Goal: Register for event/course

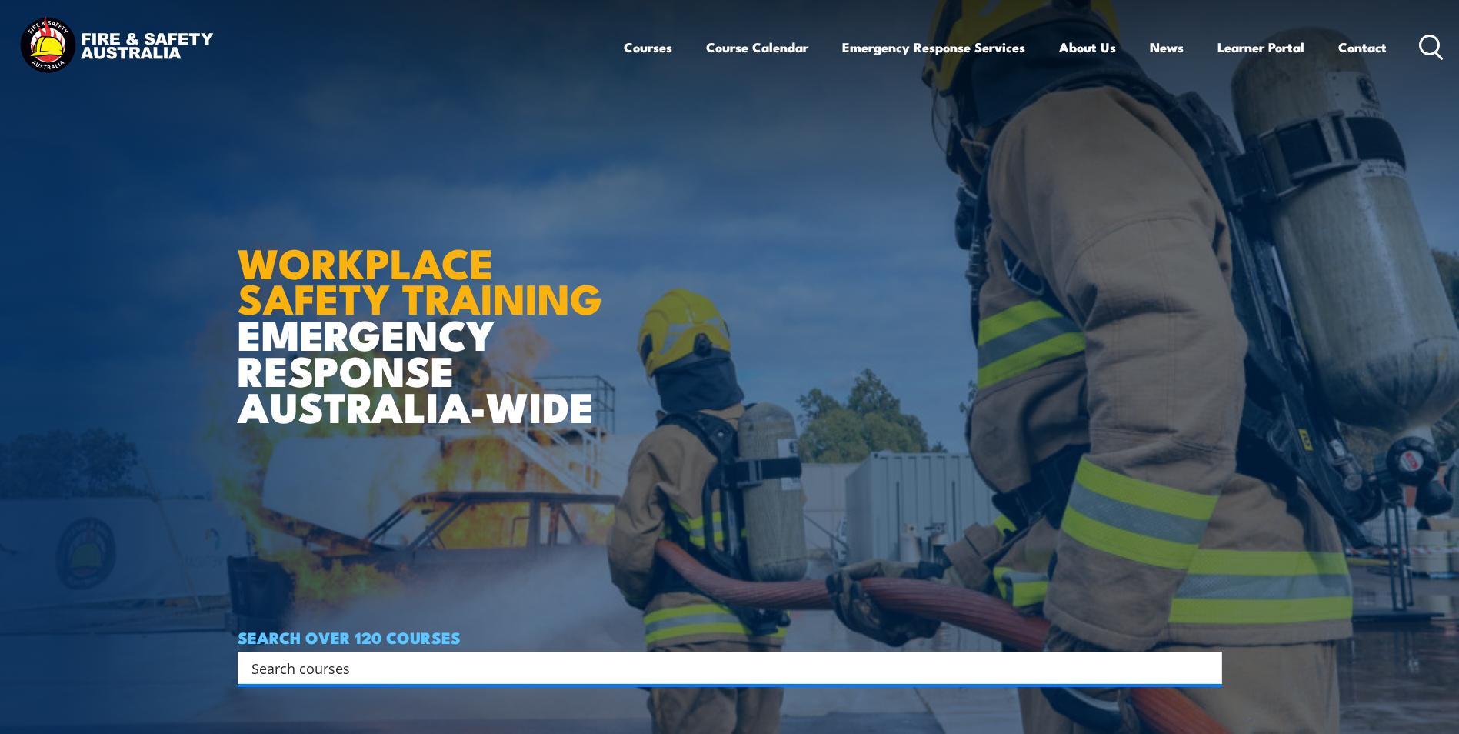
click at [335, 664] on input "Search input" at bounding box center [719, 667] width 937 height 23
type input "permit to work"
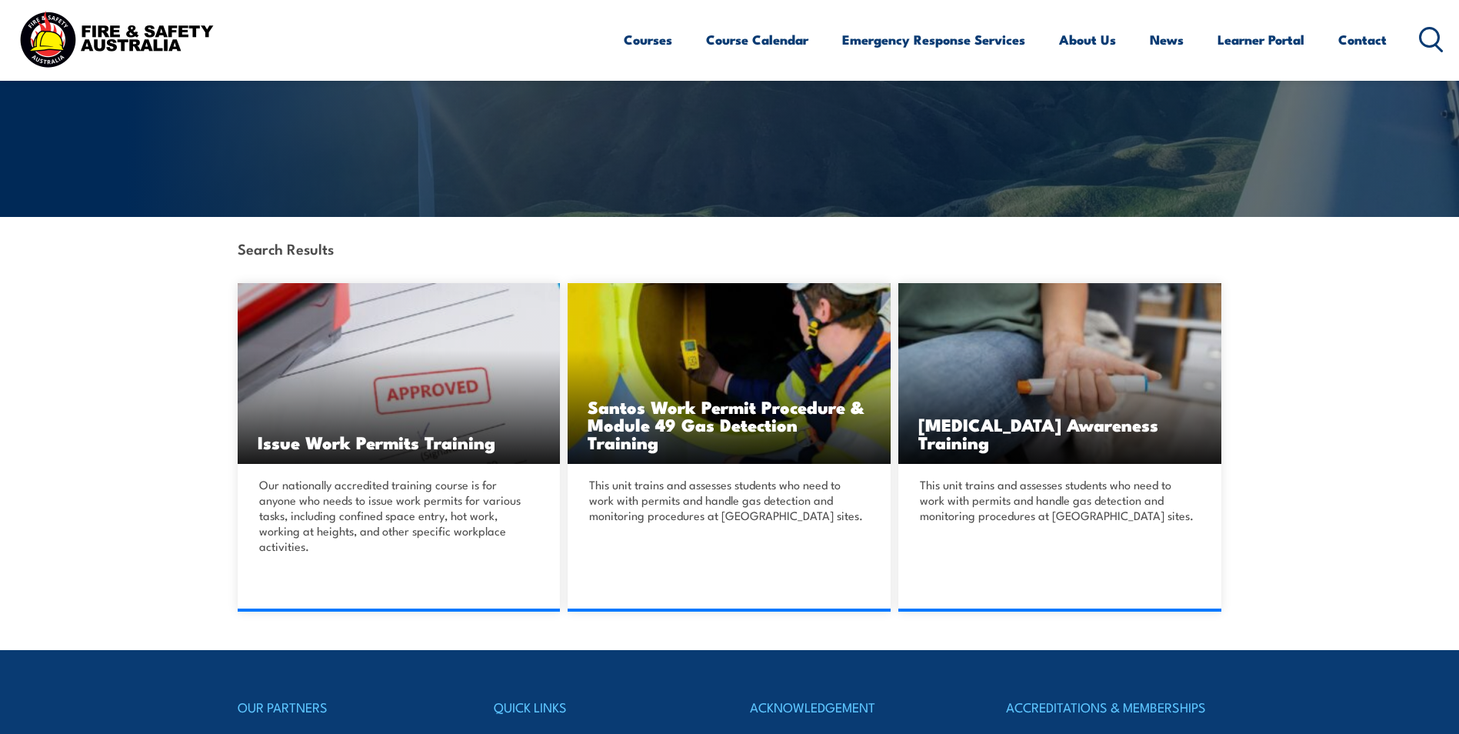
scroll to position [231, 0]
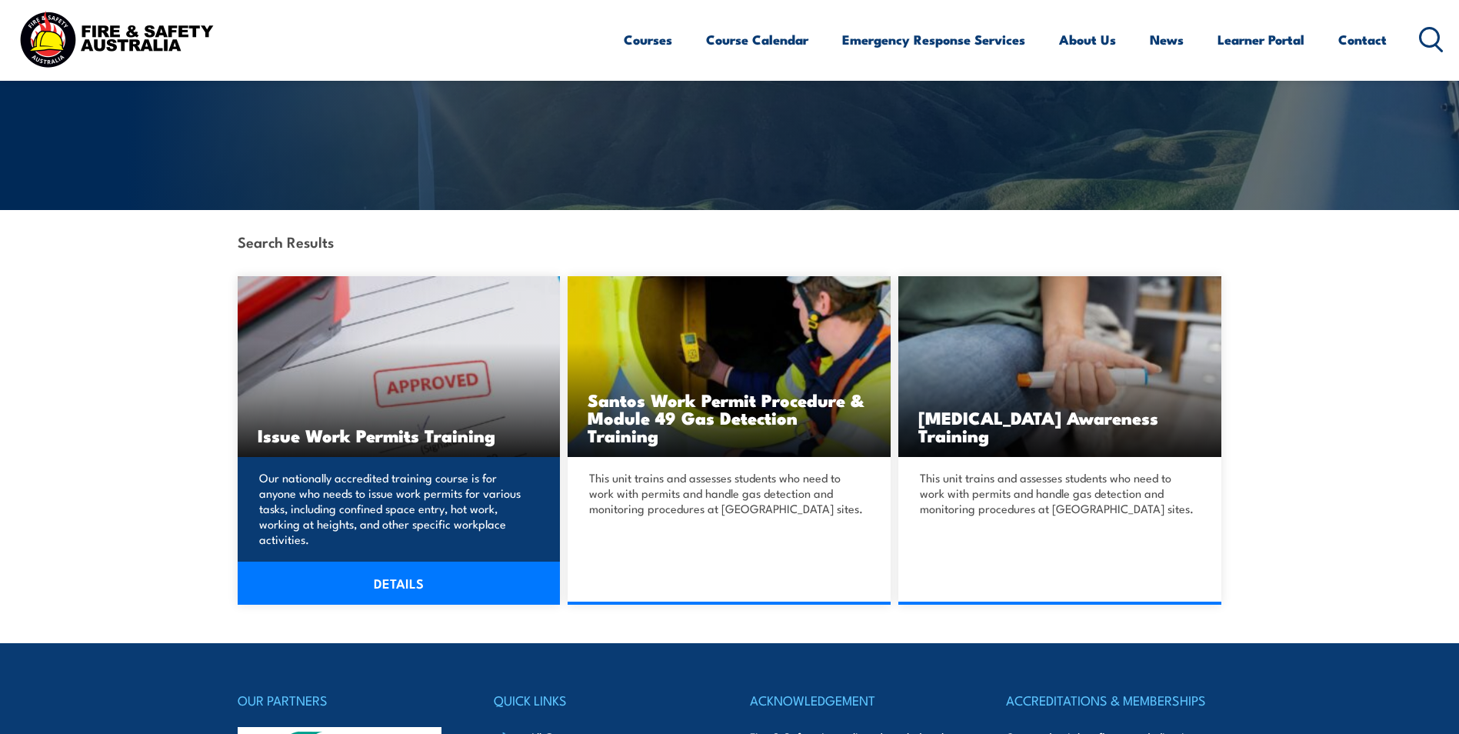
click at [345, 574] on link "DETAILS" at bounding box center [399, 582] width 323 height 43
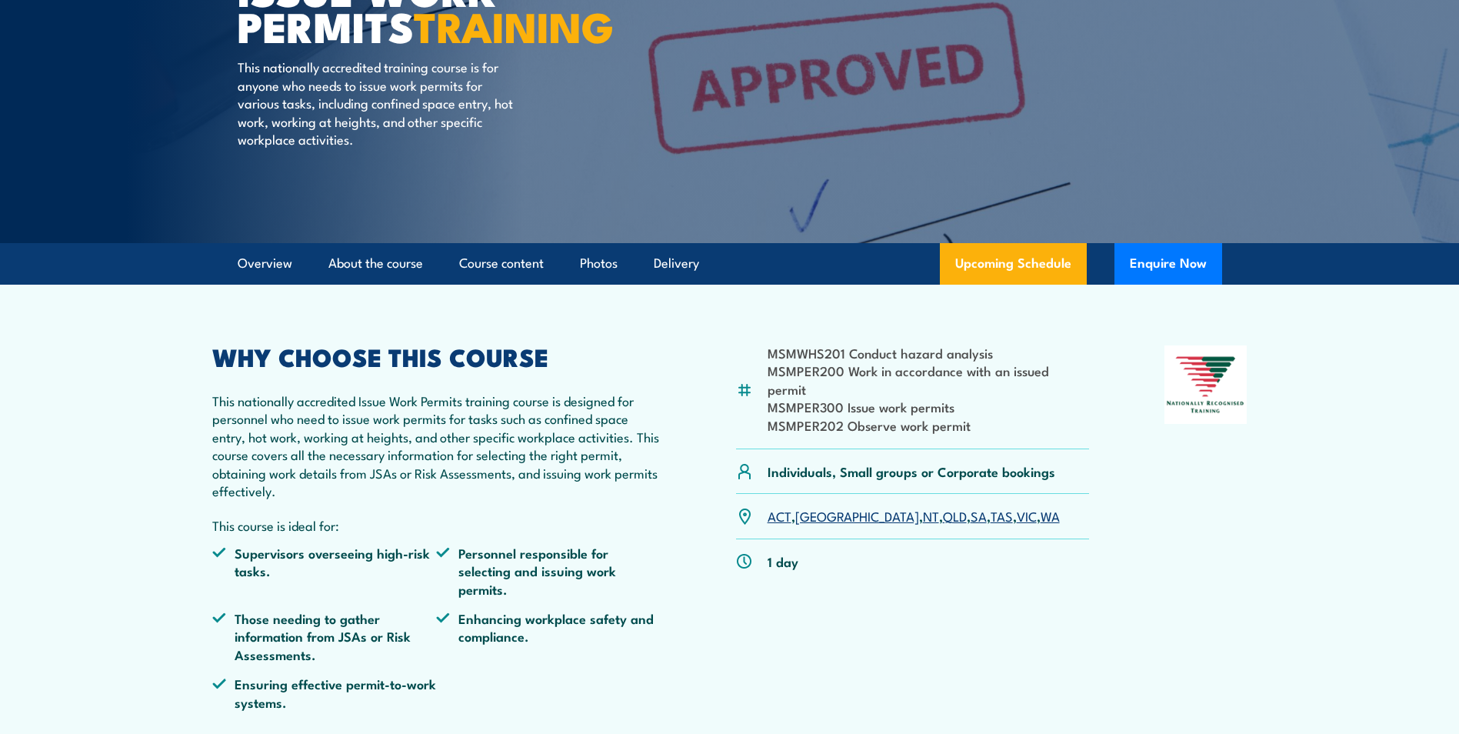
scroll to position [231, 0]
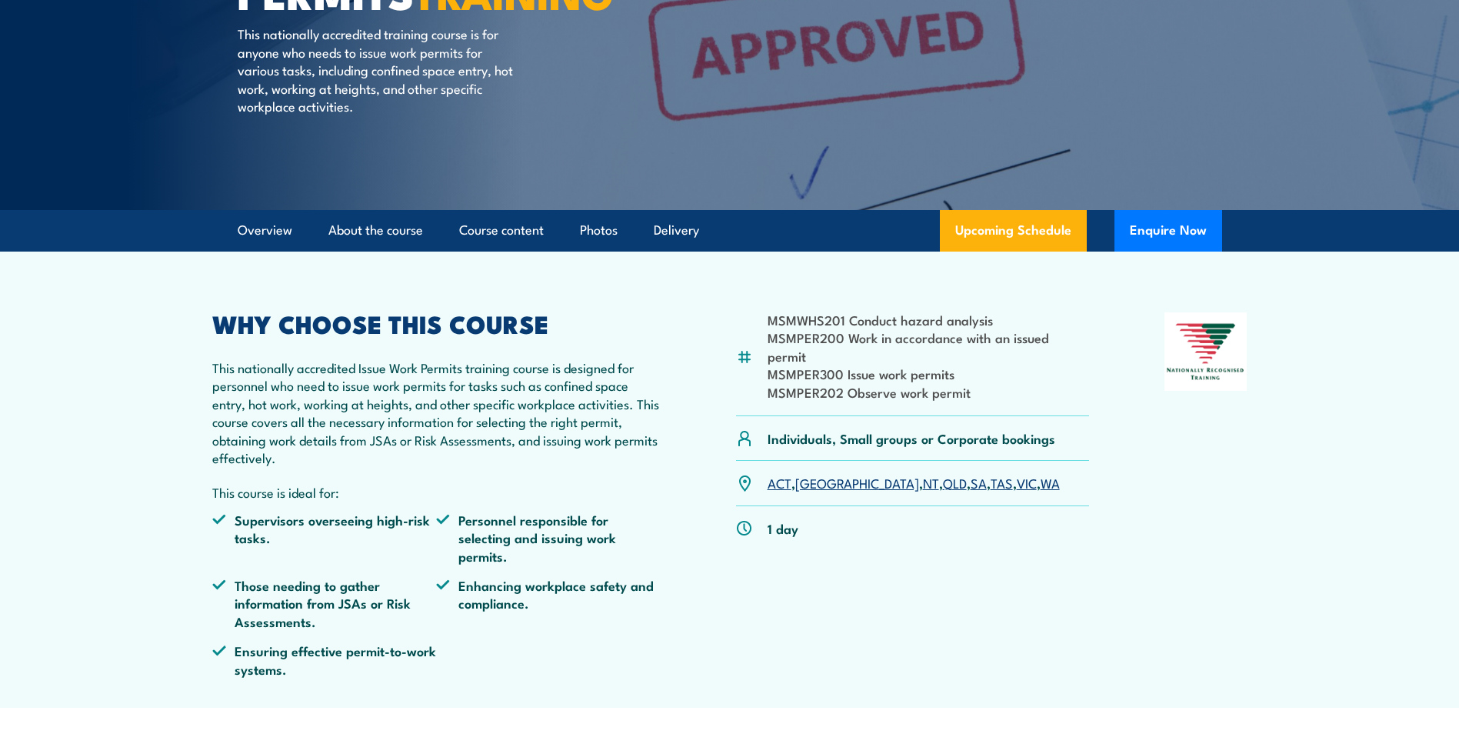
click at [1040, 473] on link "WA" at bounding box center [1049, 482] width 19 height 18
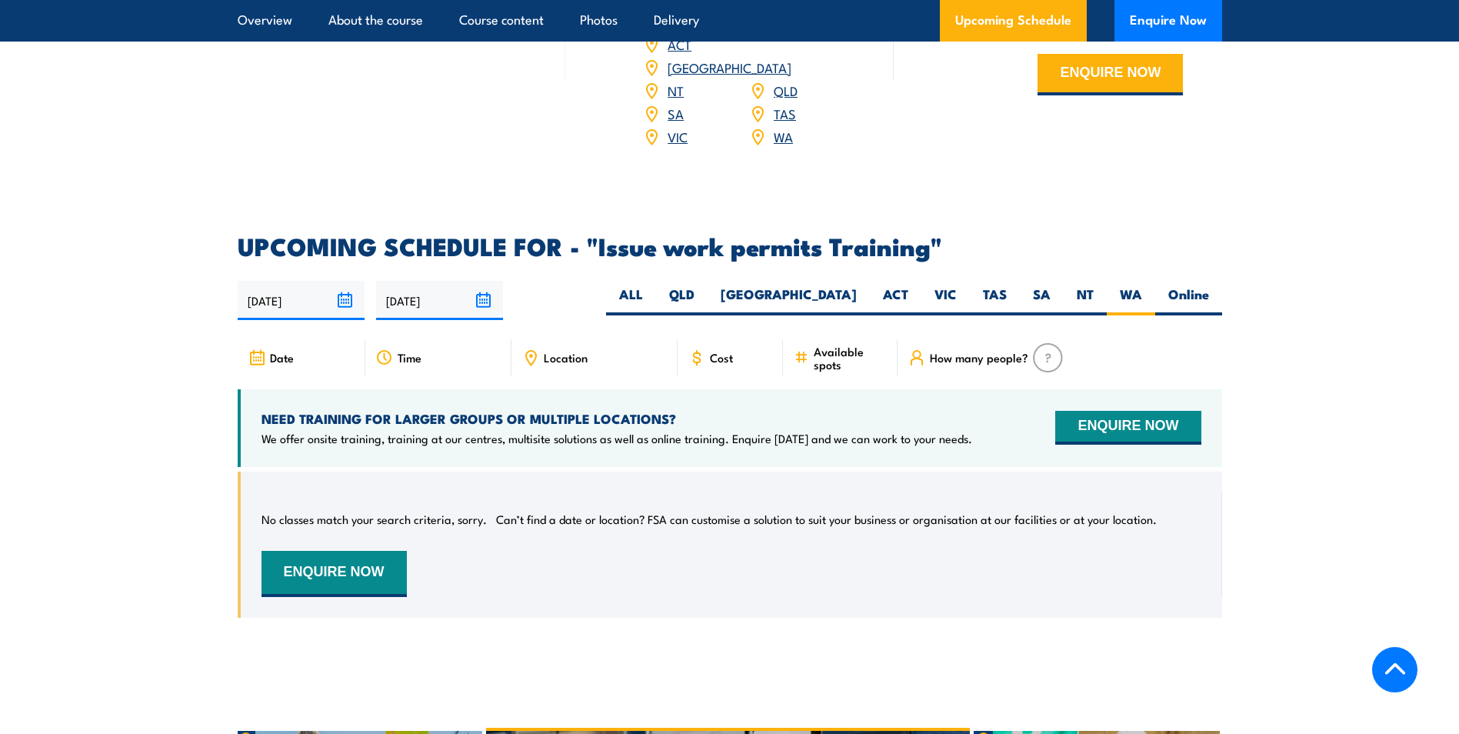
scroll to position [2354, 0]
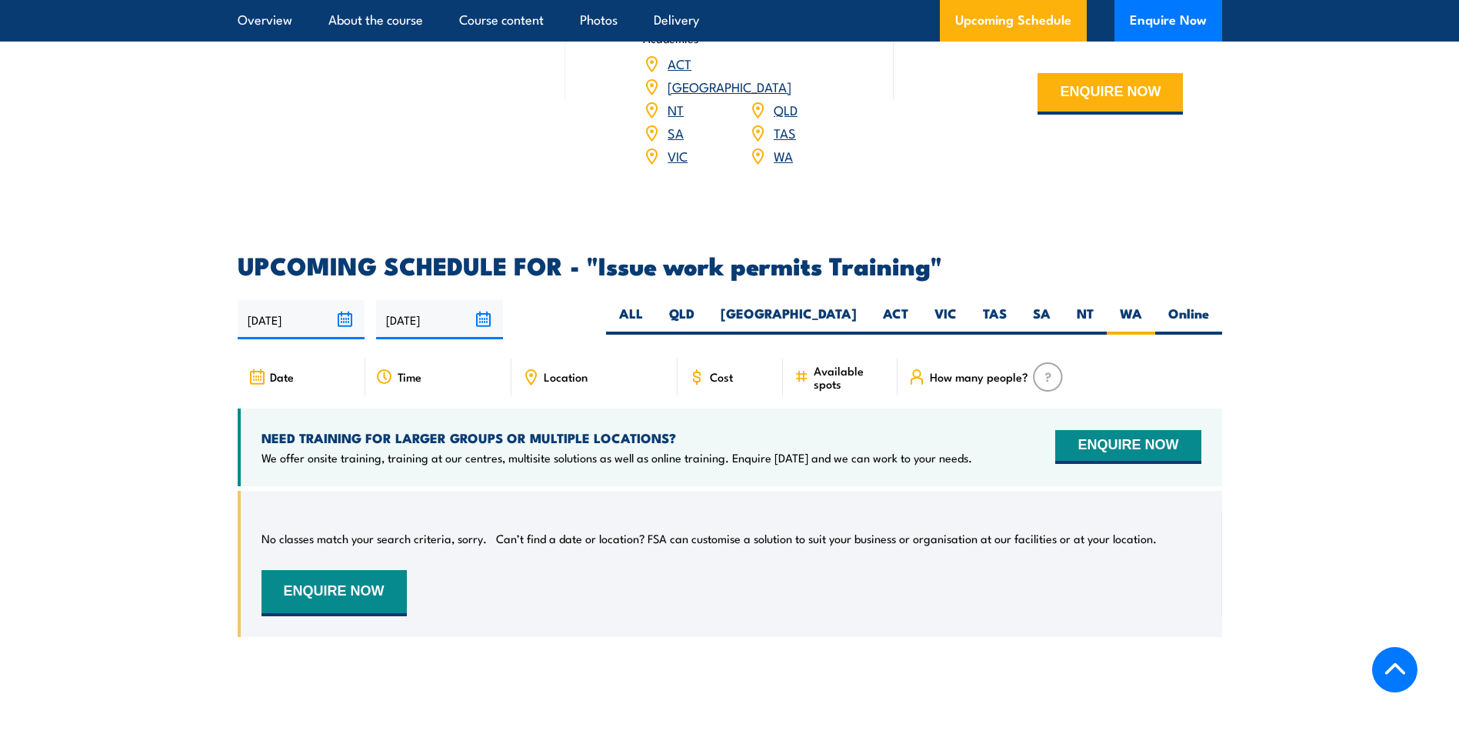
click at [478, 300] on input "[DATE]" at bounding box center [439, 319] width 127 height 39
click at [1196, 305] on label "Online" at bounding box center [1188, 320] width 67 height 30
click at [1209, 305] on input "Online" at bounding box center [1214, 310] width 10 height 10
radio input "true"
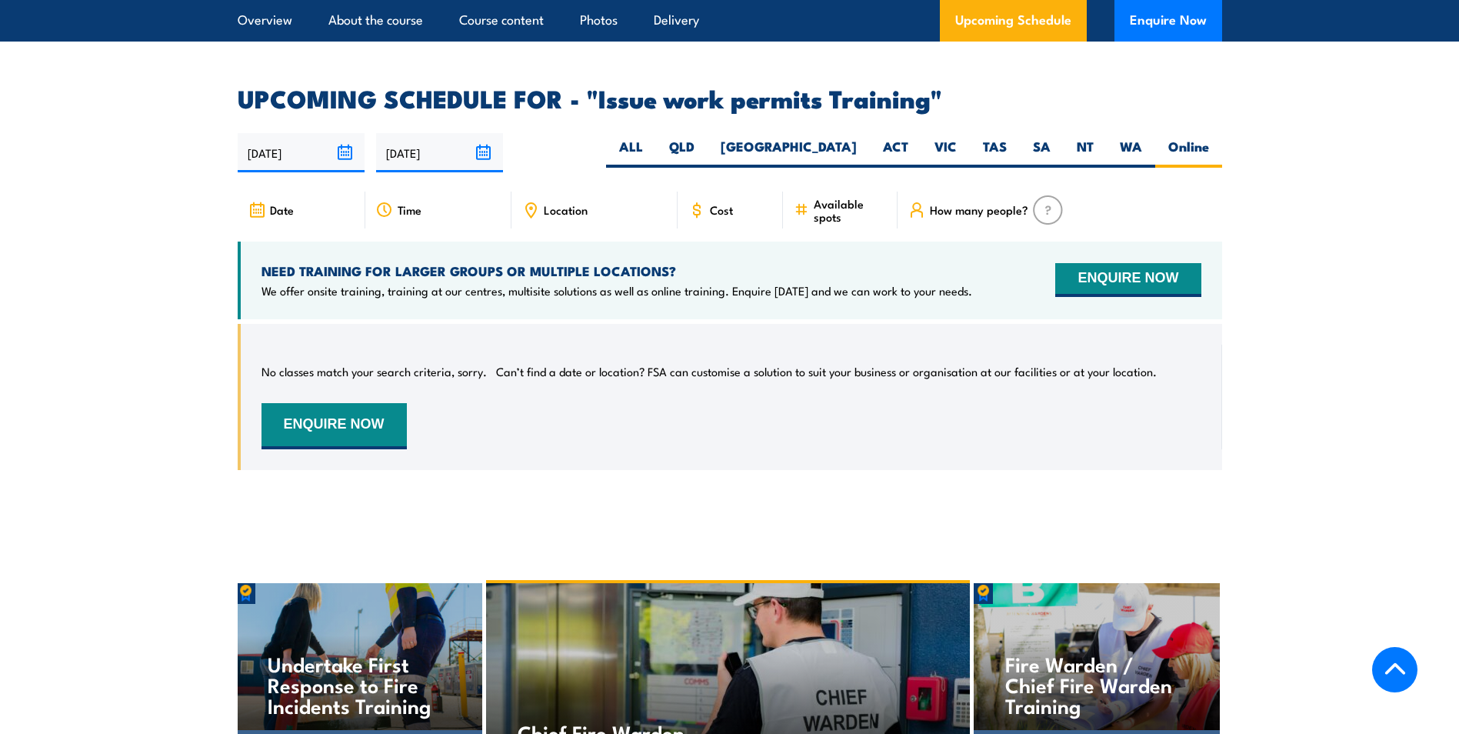
scroll to position [2508, 0]
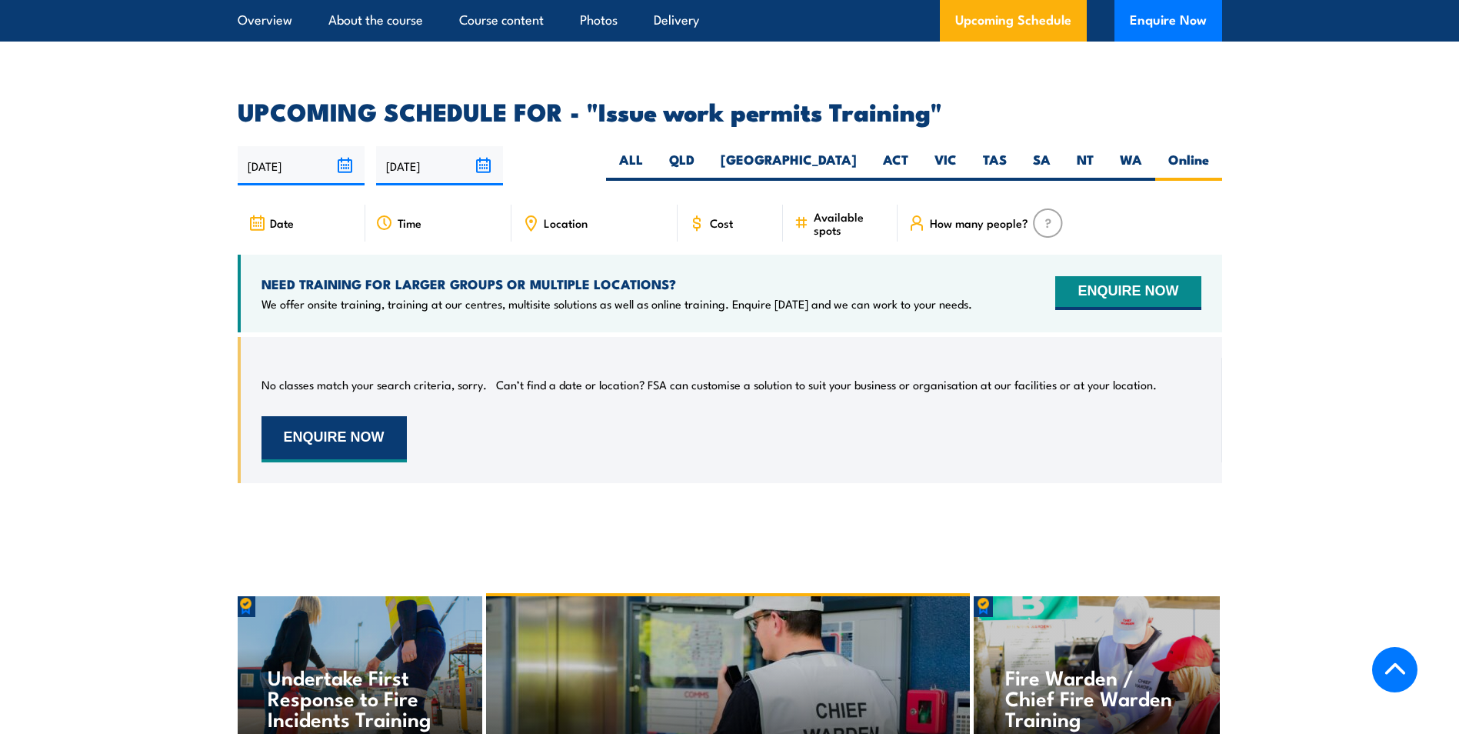
click at [369, 419] on button "ENQUIRE NOW" at bounding box center [333, 439] width 145 height 46
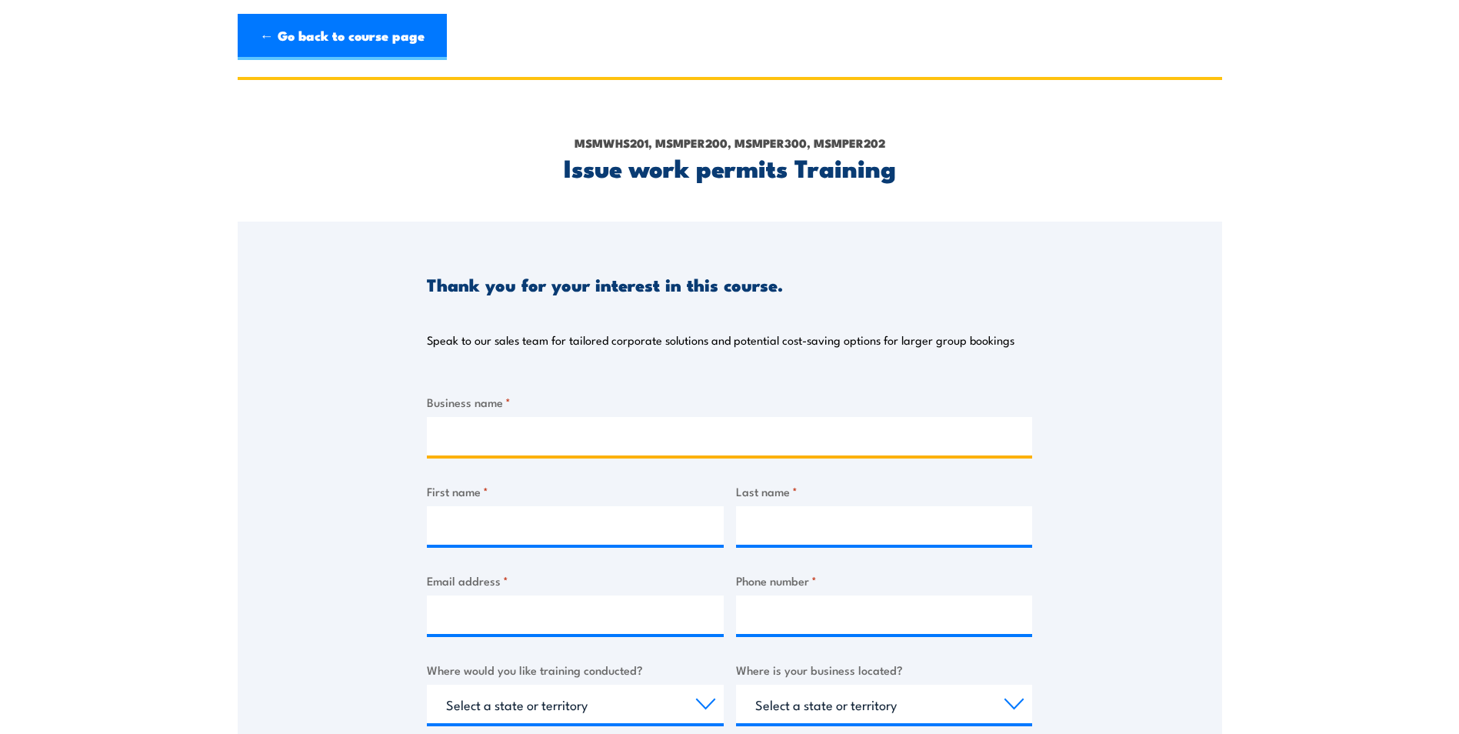
click at [481, 434] on input "Business name *" at bounding box center [729, 436] width 605 height 38
type input "Ventia- AMC CUF"
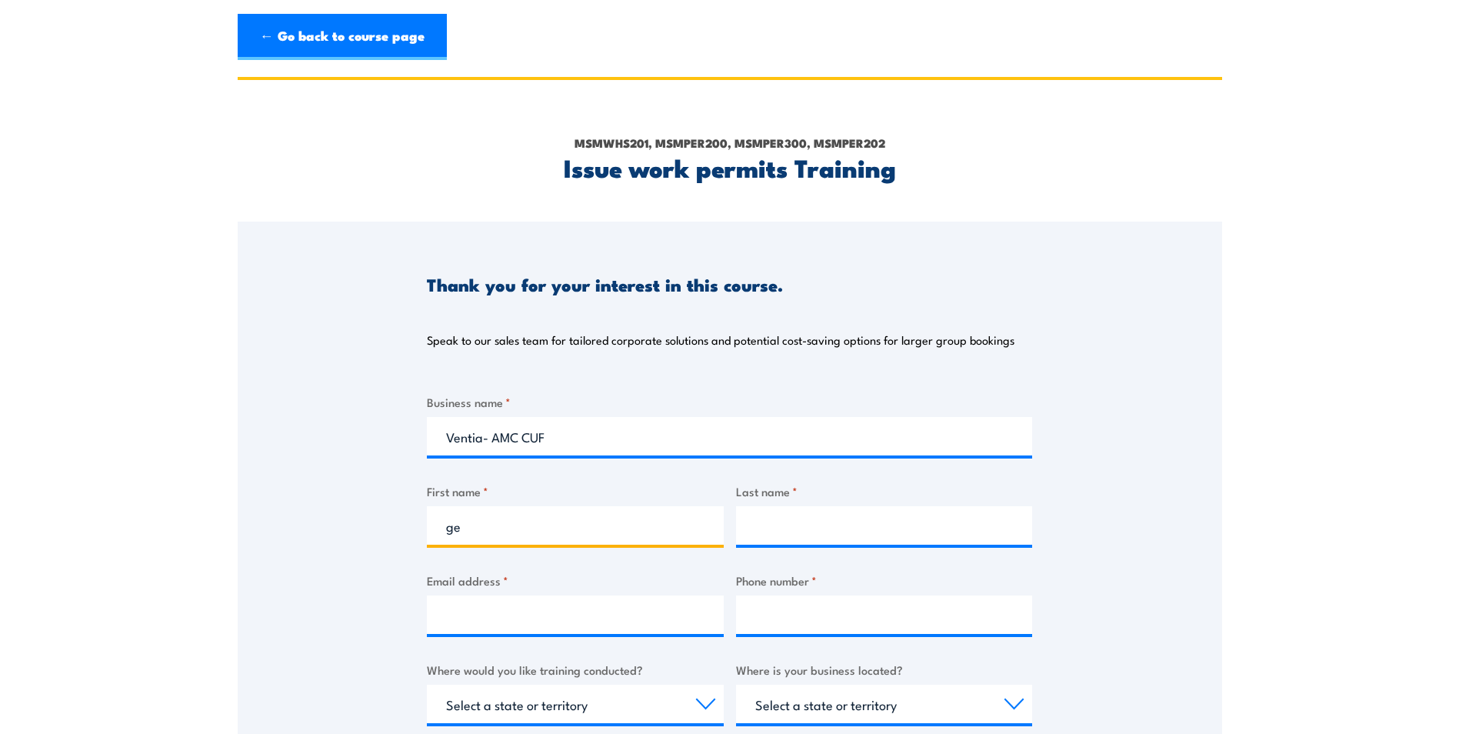
type input "g"
type input "Georgia"
type input "Gear"
type input "georgia.gear@ventia.com"
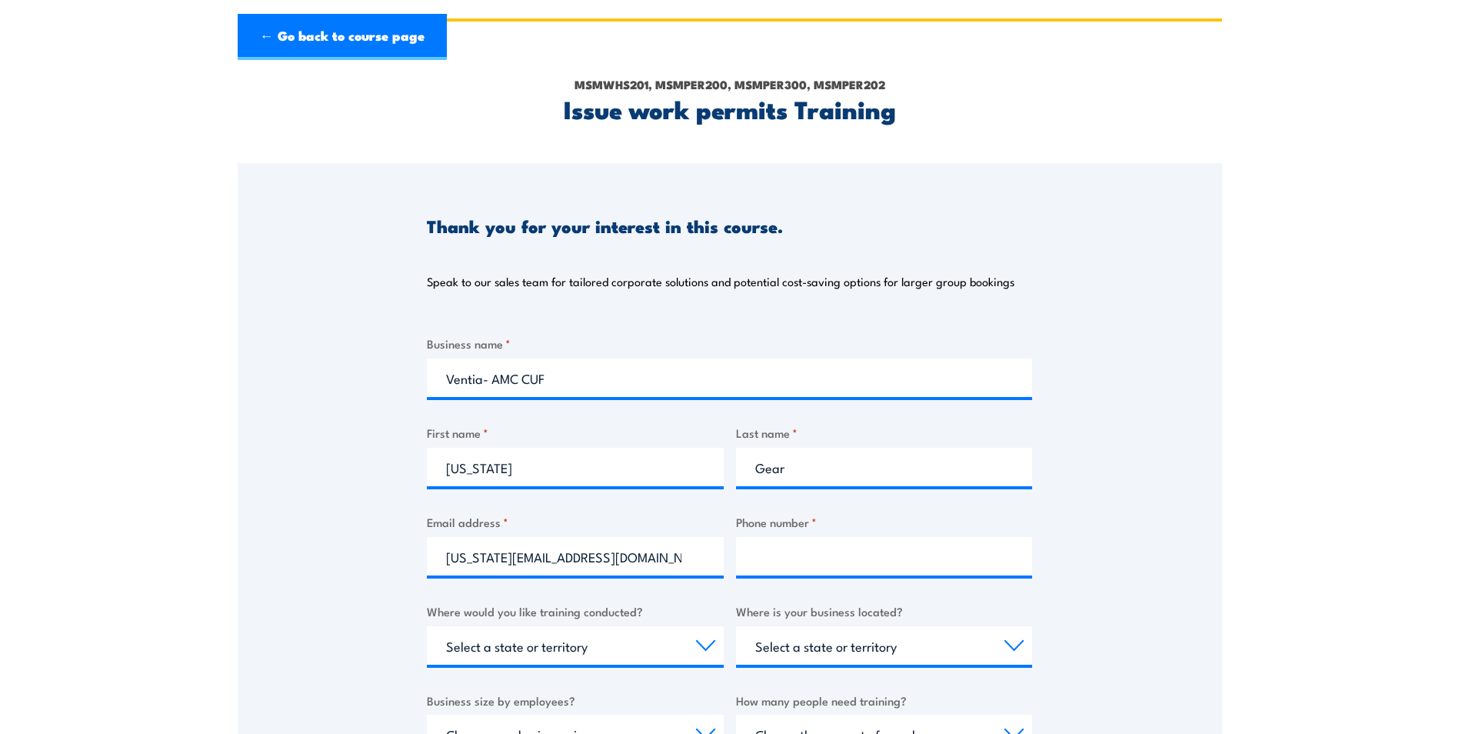
scroll to position [154, 0]
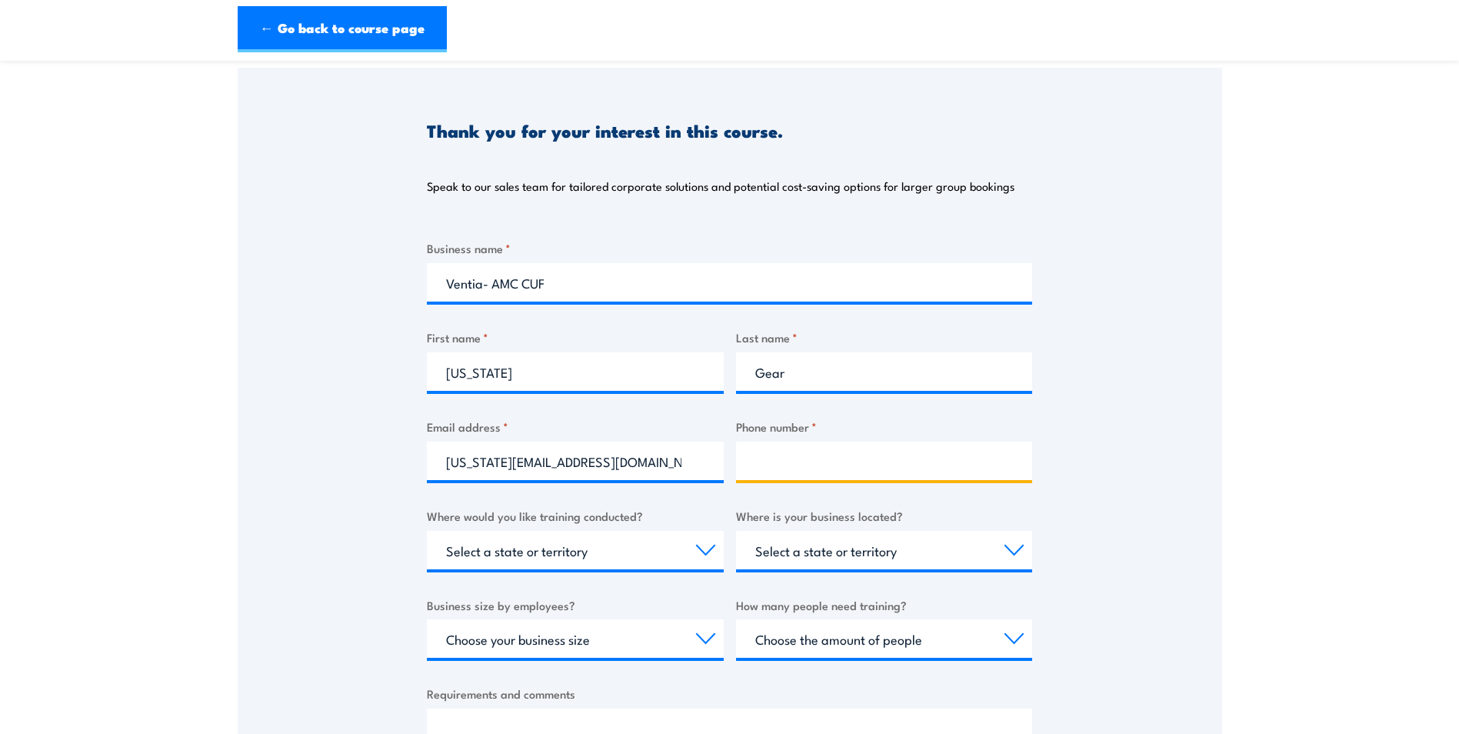
click at [798, 459] on input "Phone number *" at bounding box center [884, 460] width 297 height 38
paste input "0486 023 091"
type input "0486 023 091"
click at [656, 548] on select "Select a state or territory Nationally - multiple locations QLD NSW VIC SA ACT …" at bounding box center [575, 550] width 297 height 38
select select "WA"
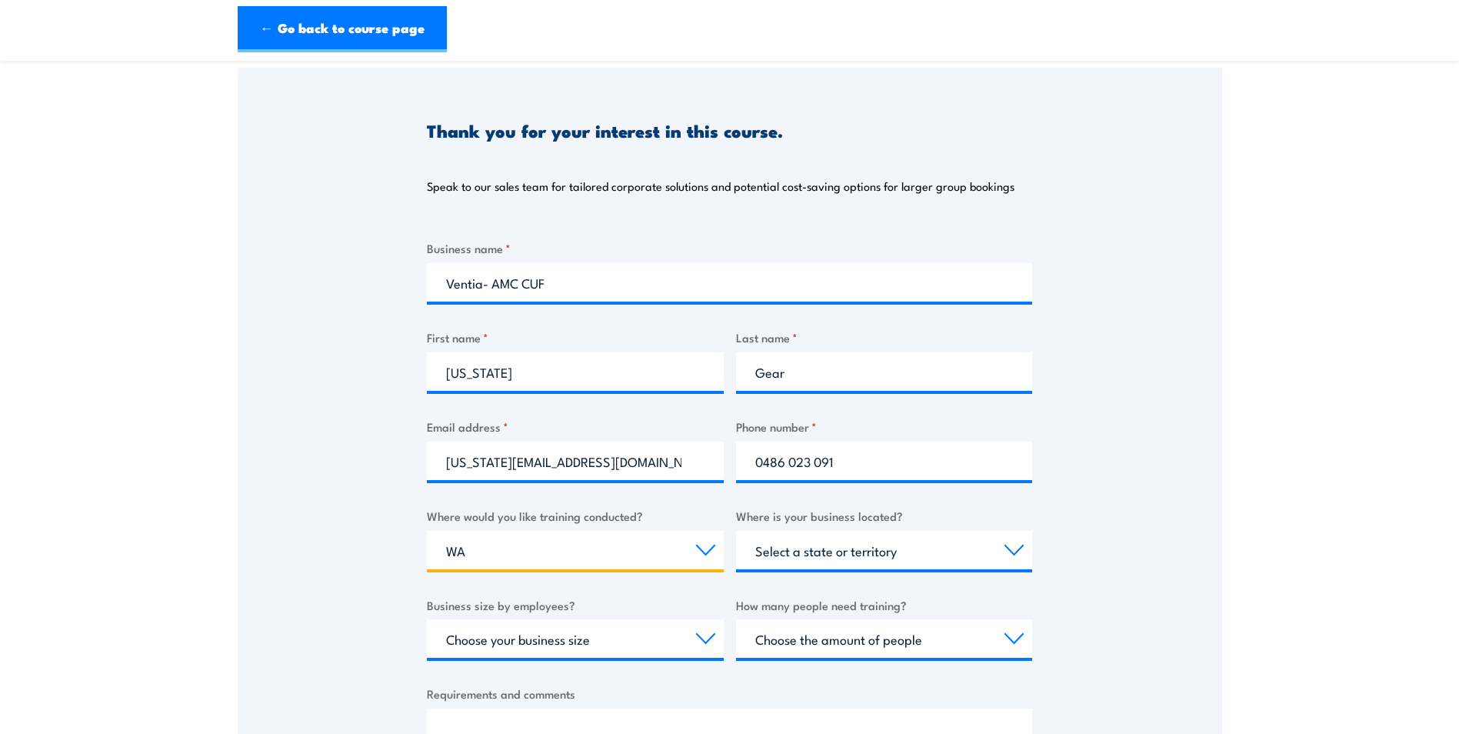
click at [427, 531] on select "Select a state or territory Nationally - multiple locations QLD NSW VIC SA ACT …" at bounding box center [575, 550] width 297 height 38
click at [850, 545] on select "Select a state or territory QLD NSW VIC SA ACT WA TAS NT" at bounding box center [884, 550] width 297 height 38
select select "WA"
click at [736, 531] on select "Select a state or territory QLD NSW VIC SA ACT WA TAS NT" at bounding box center [884, 550] width 297 height 38
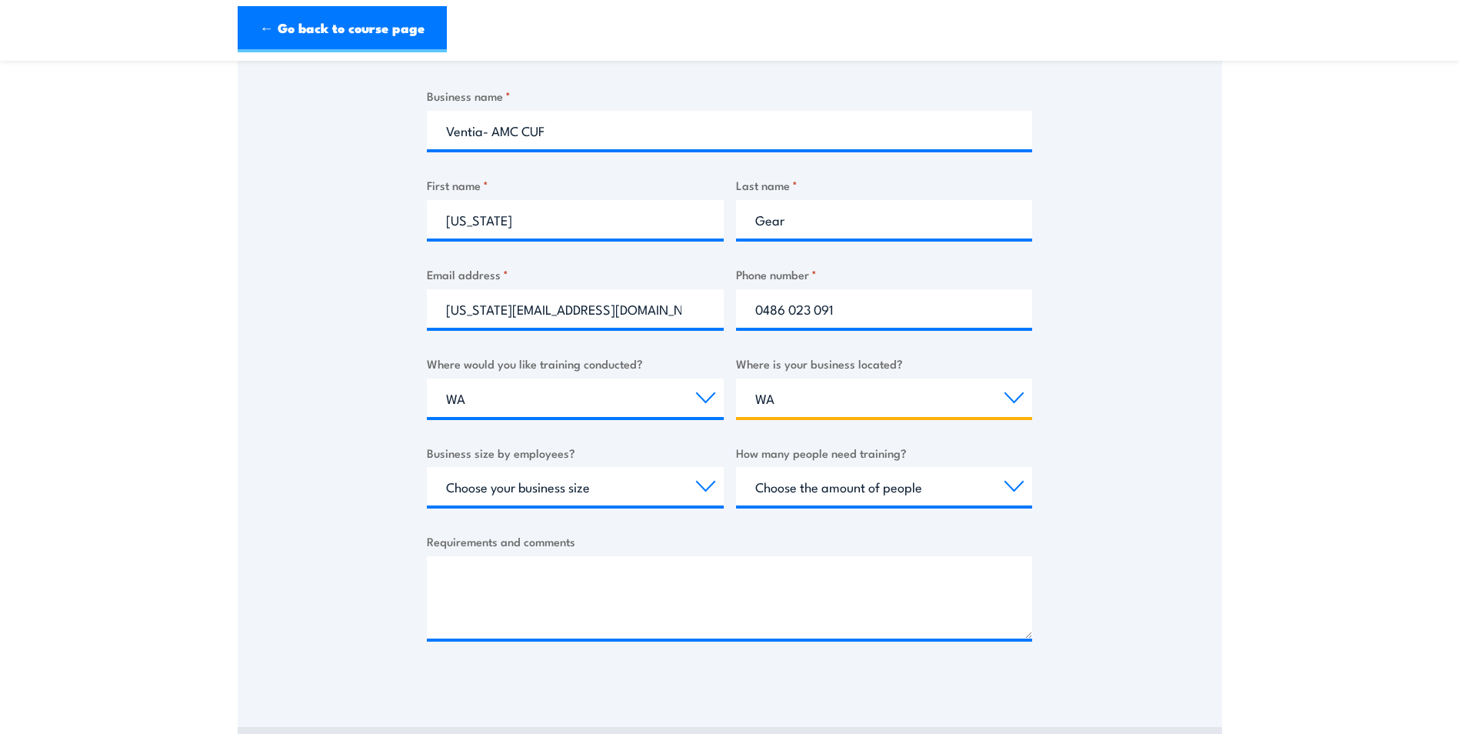
scroll to position [308, 0]
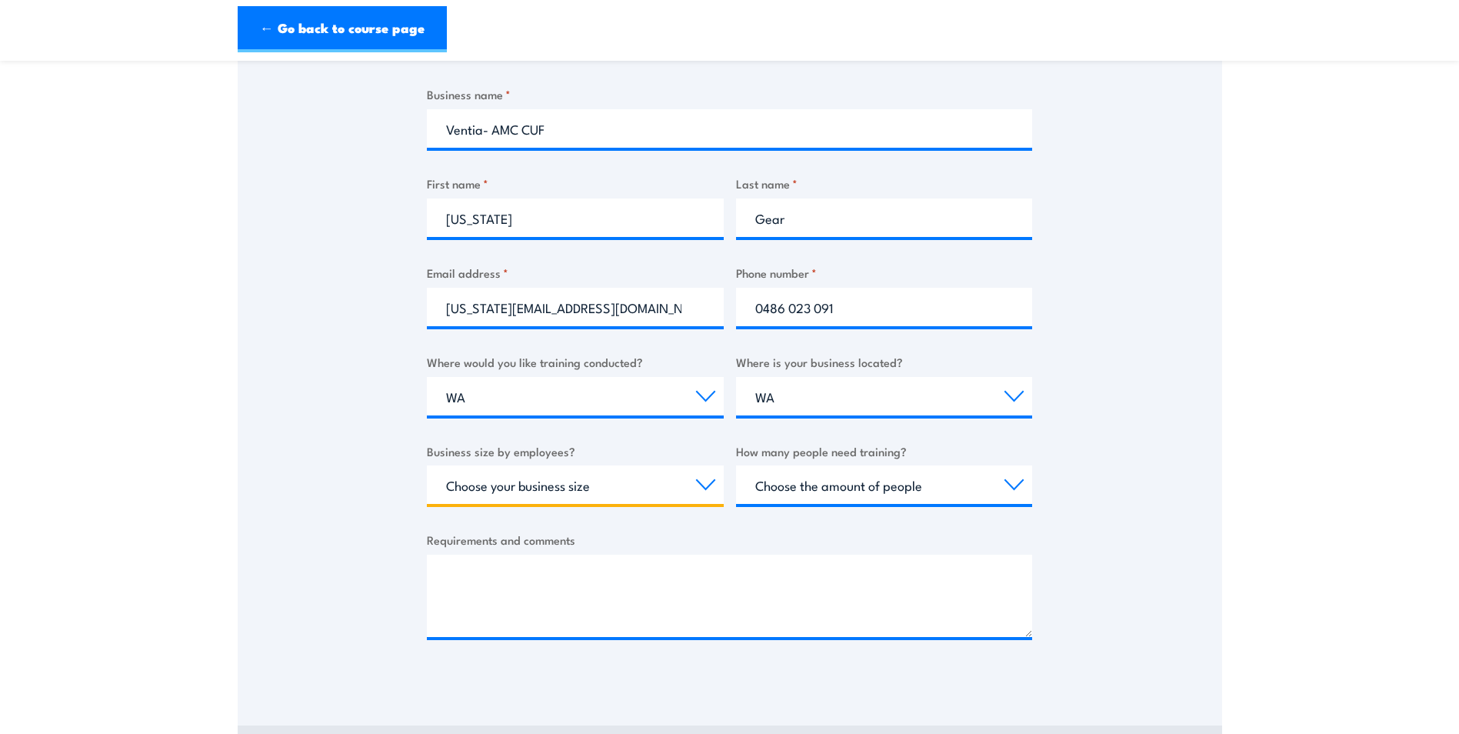
click at [658, 482] on select "Choose your business size 1 to 19 20 to 199 200+" at bounding box center [575, 484] width 297 height 38
select select "1 to 19"
click at [427, 465] on select "Choose your business size 1 to 19 20 to 199 200+" at bounding box center [575, 484] width 297 height 38
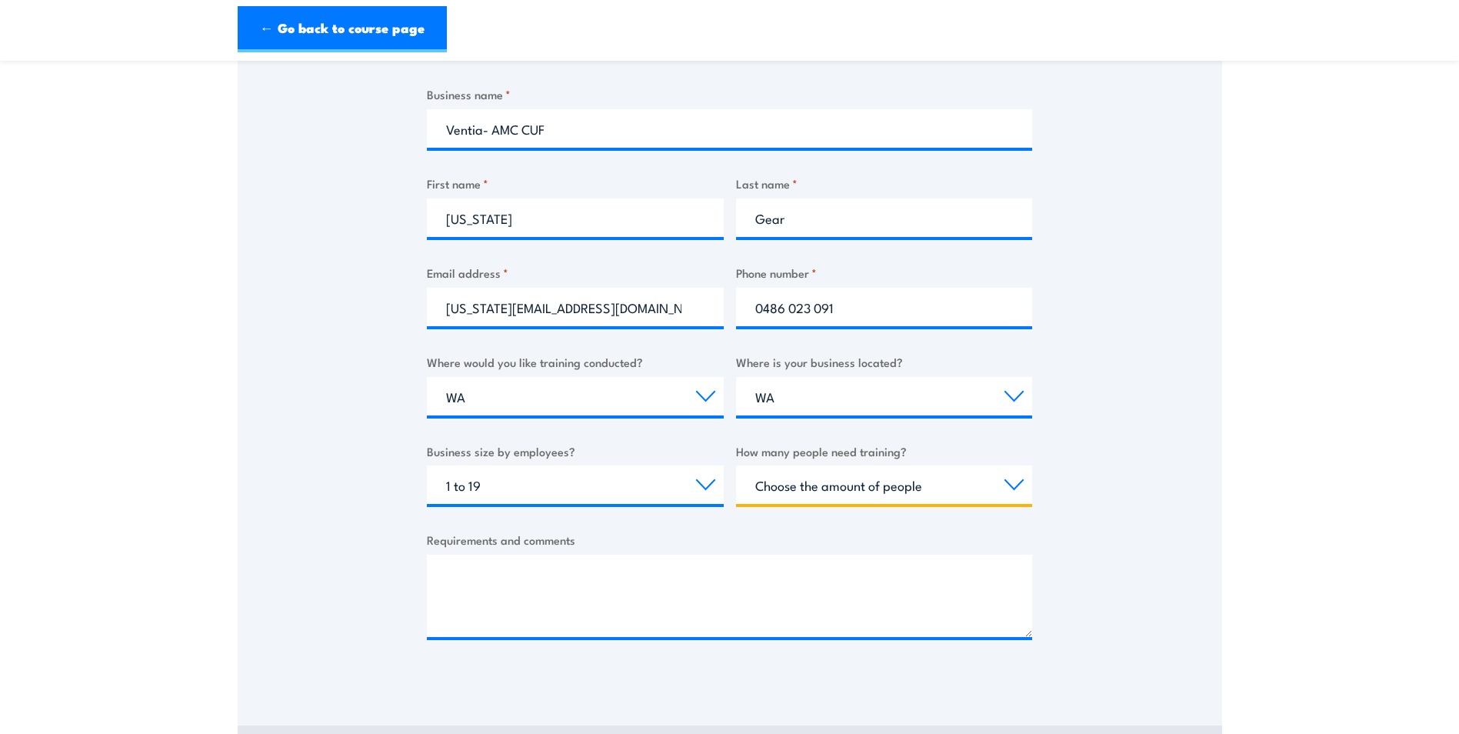
click at [807, 493] on select "Choose the amount of people 1 to 4 5 to 19 20+" at bounding box center [884, 484] width 297 height 38
select select "1 to 4"
click at [736, 465] on select "Choose the amount of people 1 to 4 5 to 19 20+" at bounding box center [884, 484] width 297 height 38
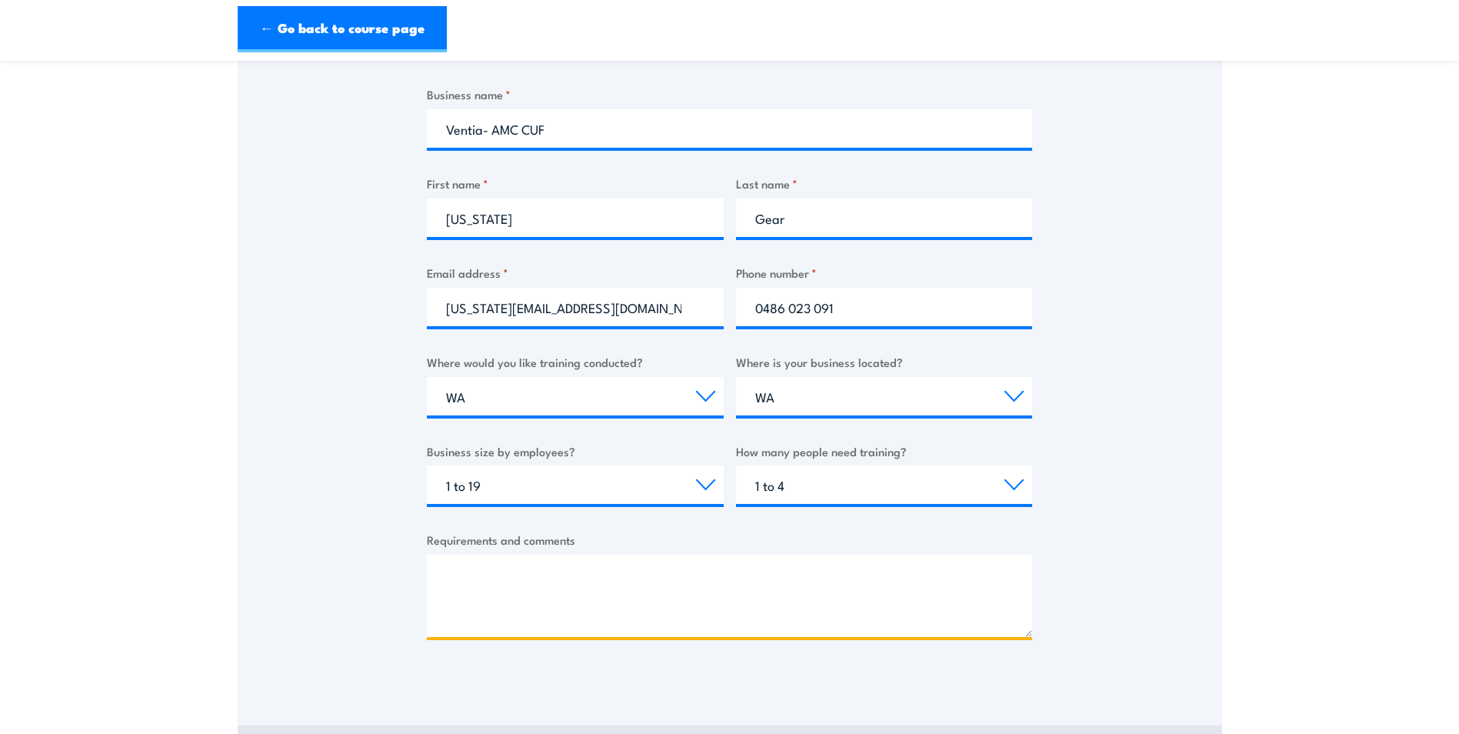
click at [598, 564] on textarea "Requirements and comments" at bounding box center [729, 595] width 605 height 82
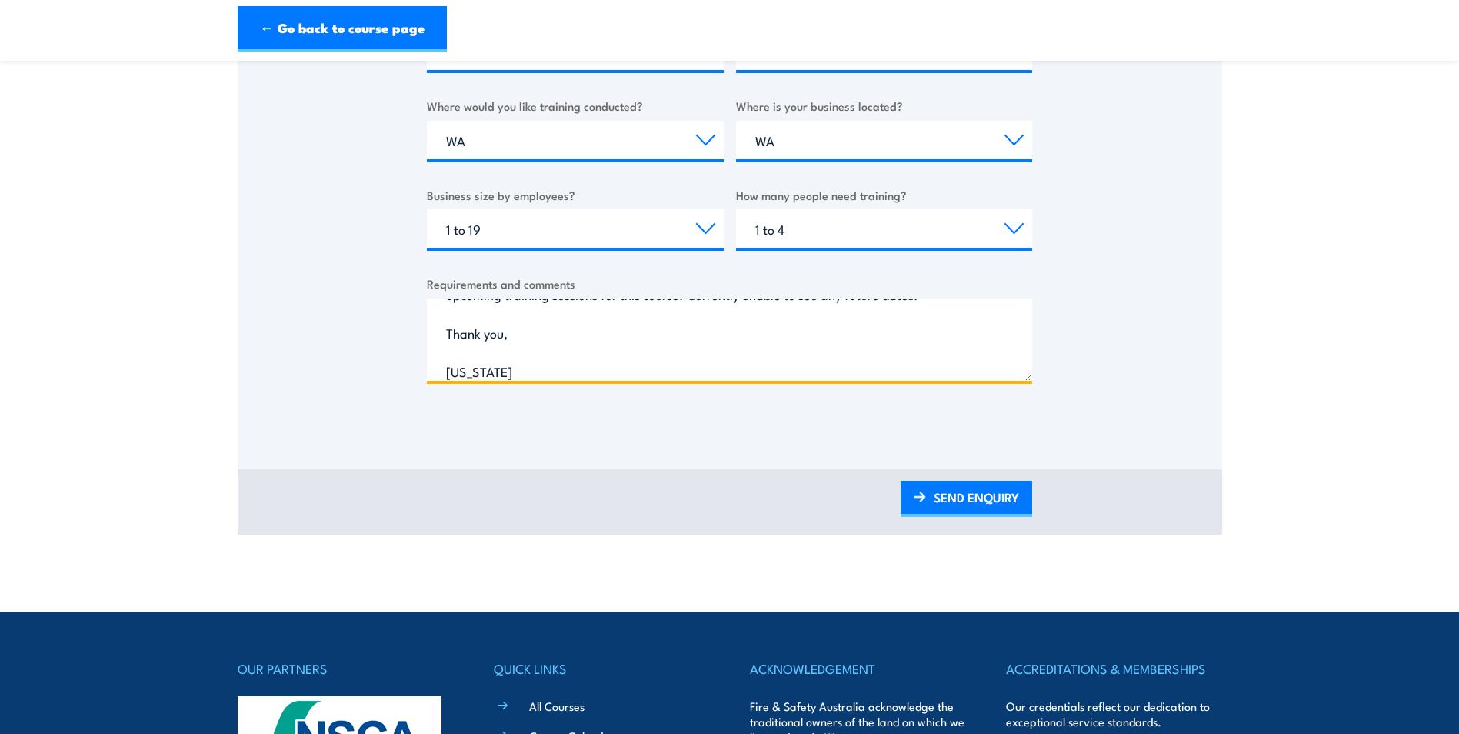
scroll to position [692, 0]
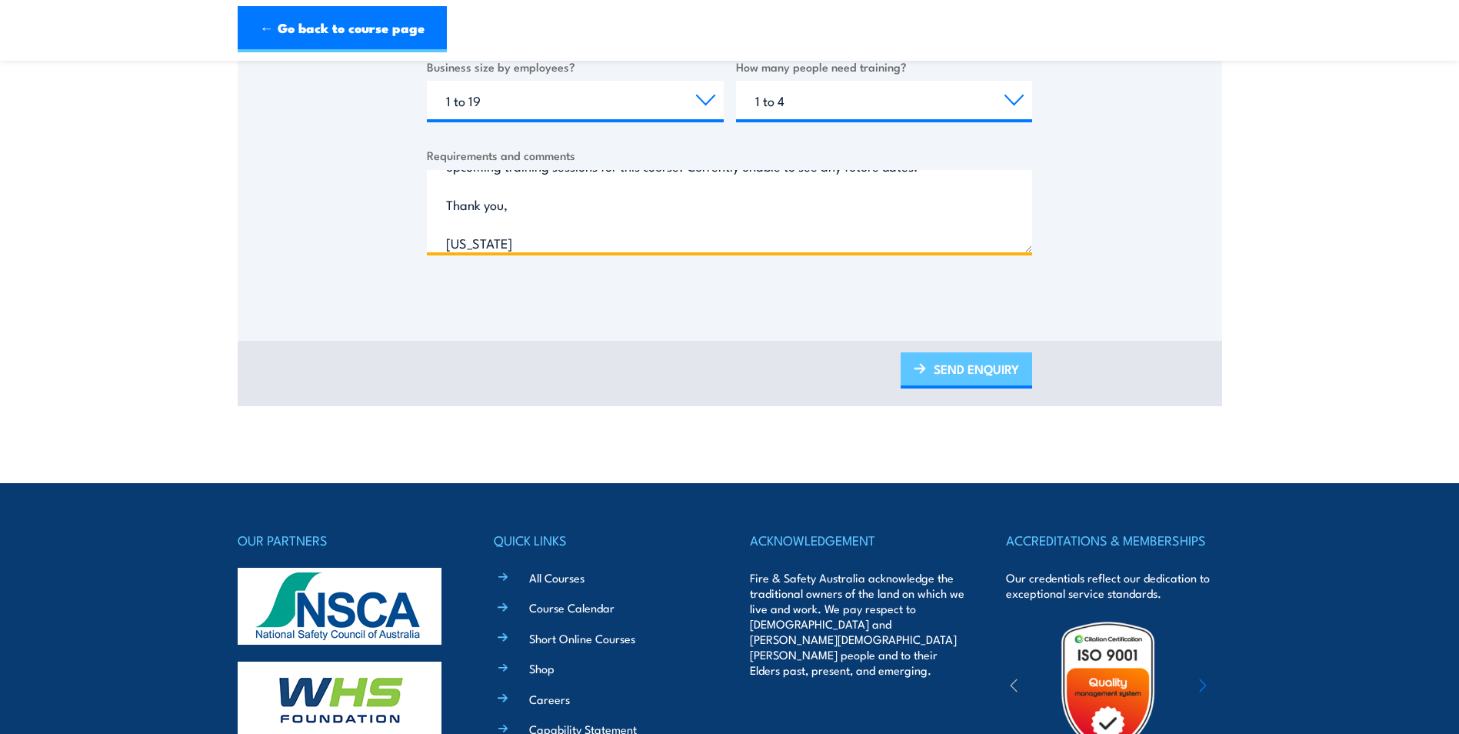
type textarea "Good morning, Looking to complete the permit issuer and holder training. Could …"
click at [979, 371] on link "SEND ENQUIRY" at bounding box center [967, 370] width 132 height 36
